Goal: Find contact information: Find contact information

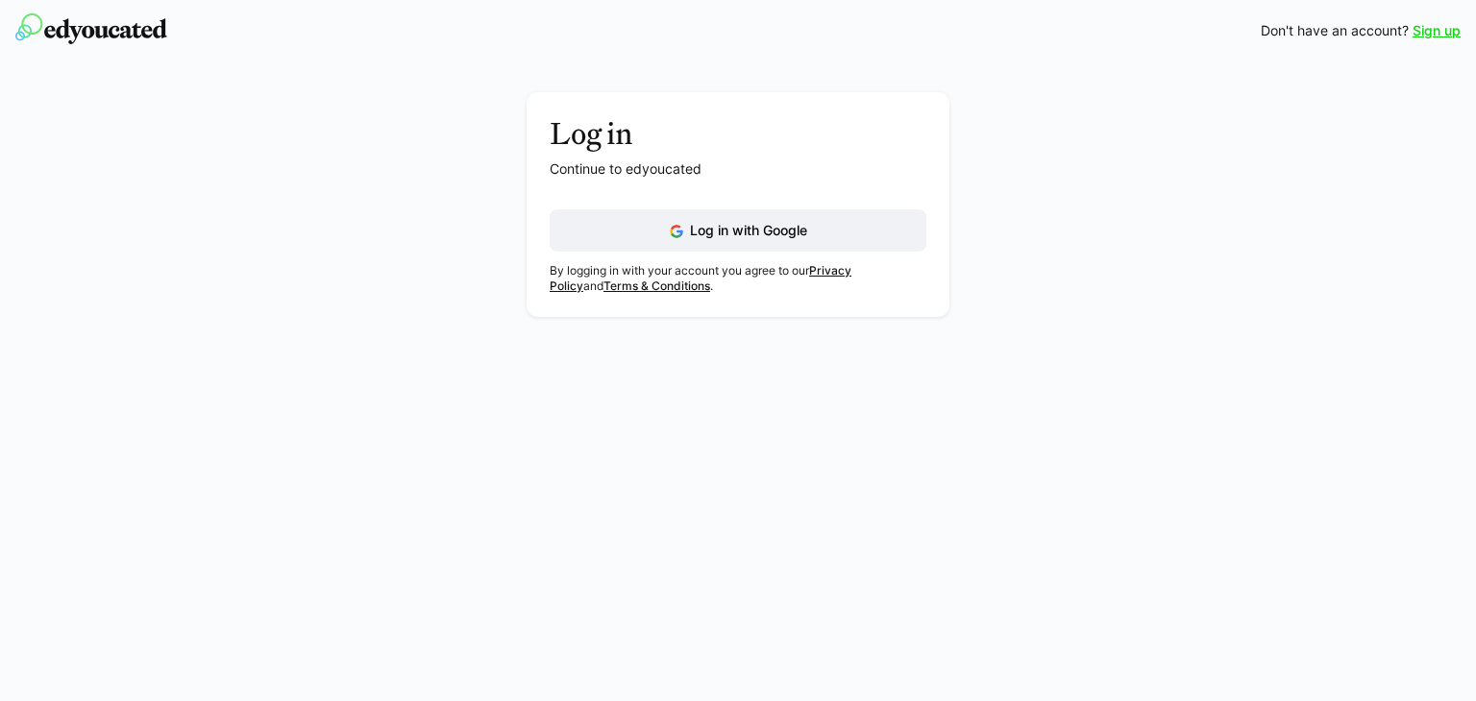
click at [716, 235] on span "Log in with Google" at bounding box center [748, 230] width 117 height 16
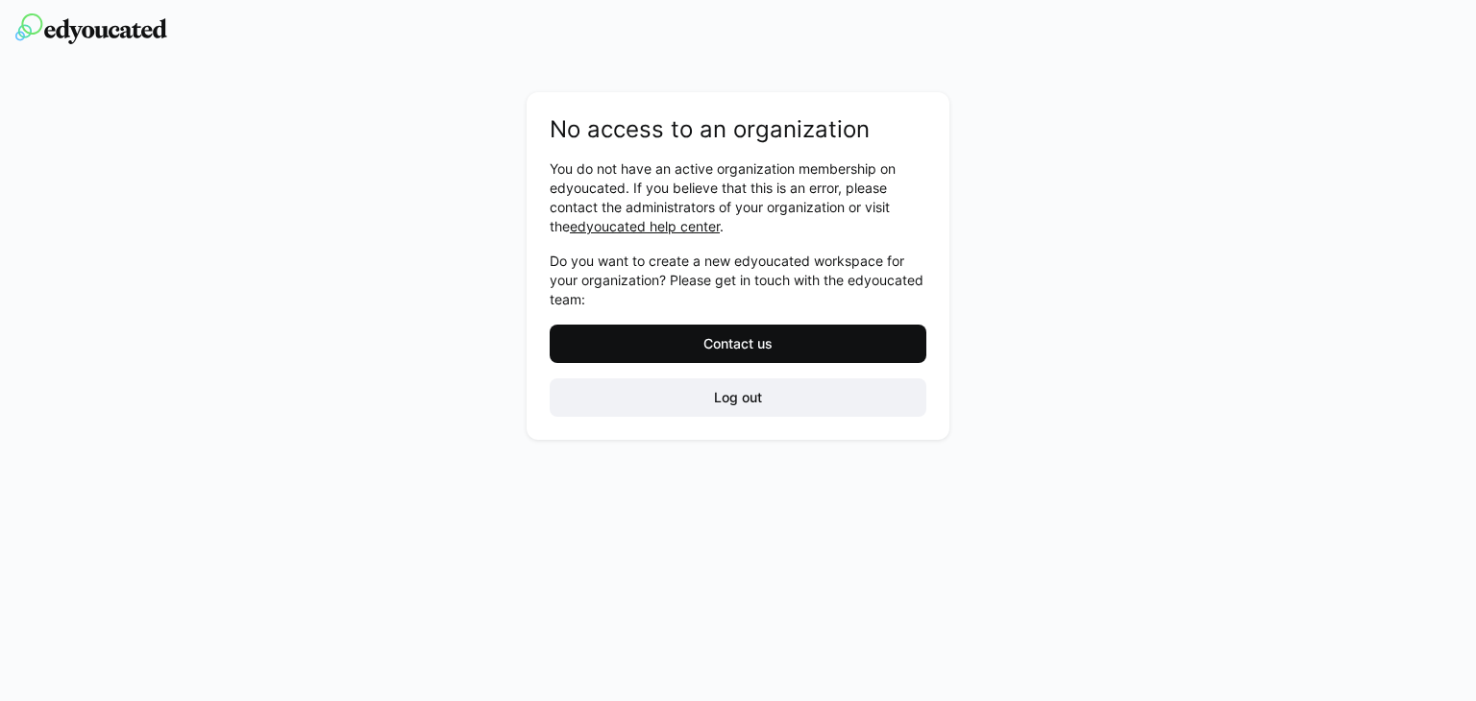
click at [734, 340] on span "Contact us" at bounding box center [737, 343] width 75 height 19
click at [780, 346] on span "Contact us" at bounding box center [738, 344] width 377 height 38
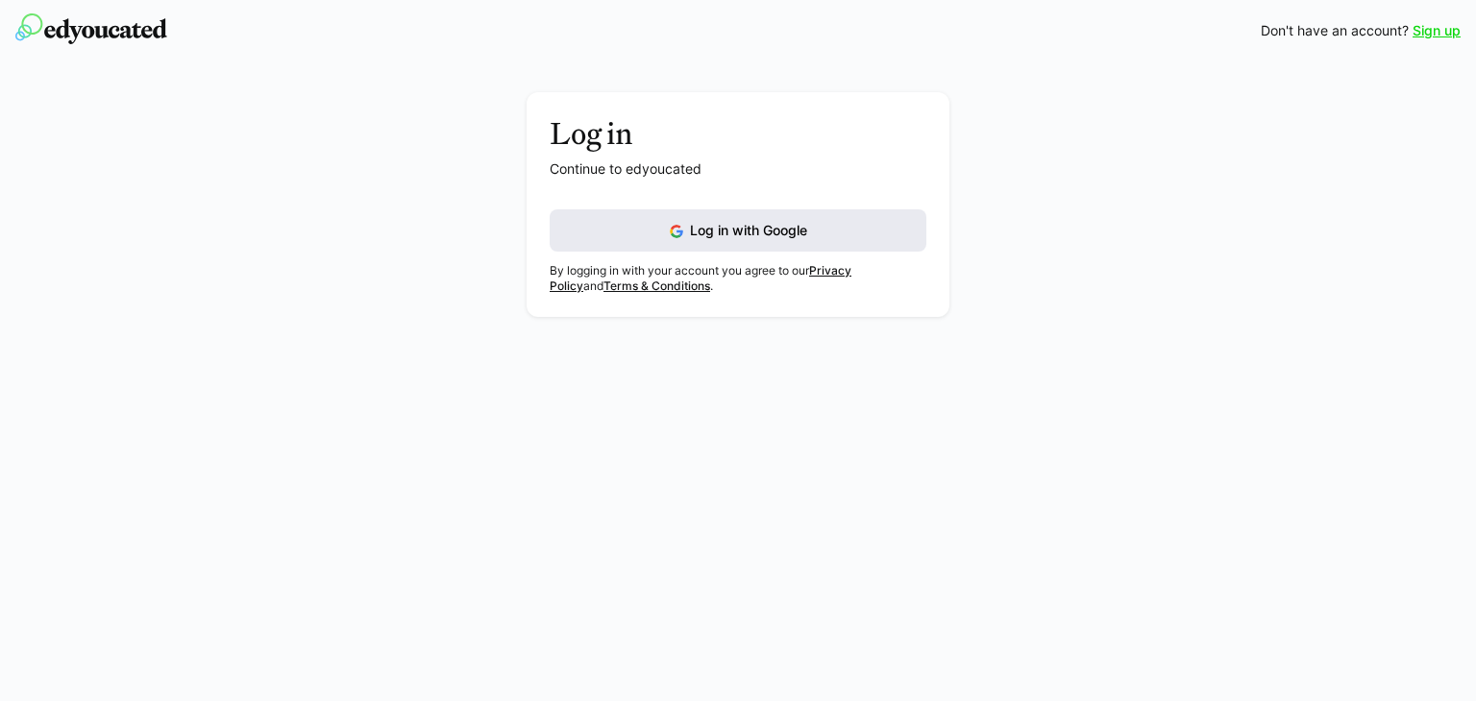
drag, startPoint x: 0, startPoint y: 0, endPoint x: 775, endPoint y: 229, distance: 808.4
click at [775, 229] on span "Log in with Google" at bounding box center [748, 230] width 117 height 16
